Goal: Find specific page/section: Find specific page/section

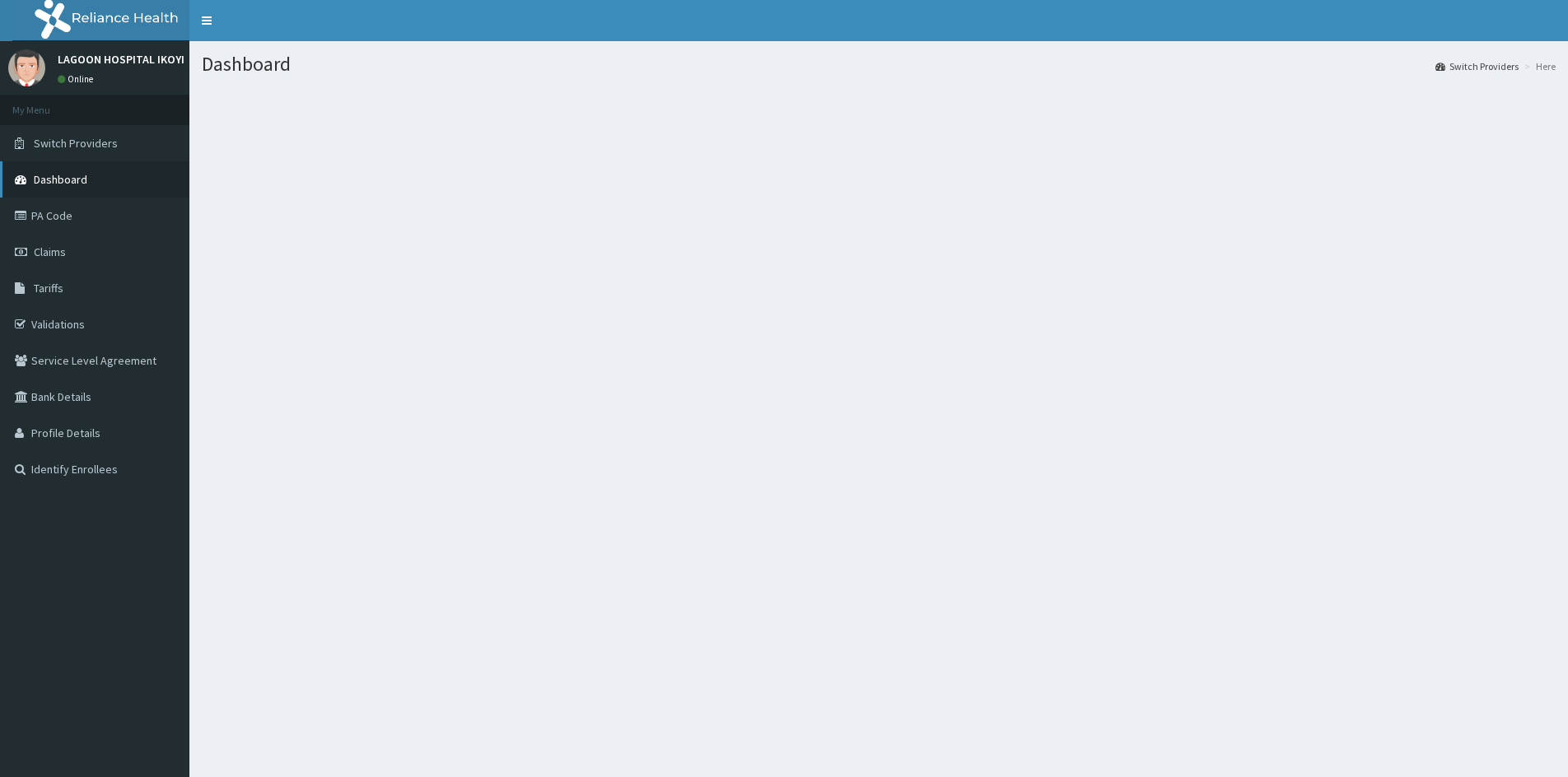
click at [66, 179] on span "Dashboard" at bounding box center [60, 179] width 54 height 15
